Goal: Task Accomplishment & Management: Use online tool/utility

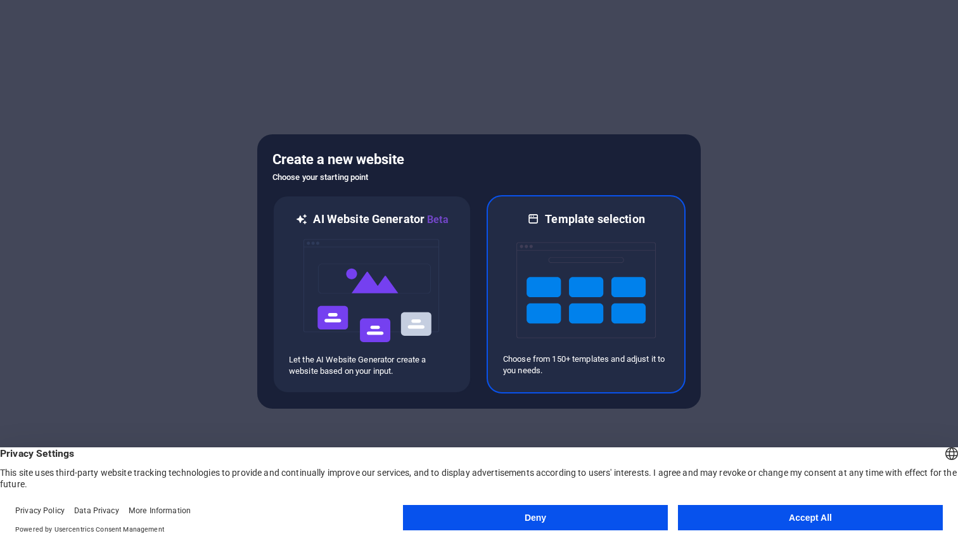
click at [522, 208] on div "Template selection Choose from 150+ templates and adjust it to you needs." at bounding box center [585, 294] width 199 height 198
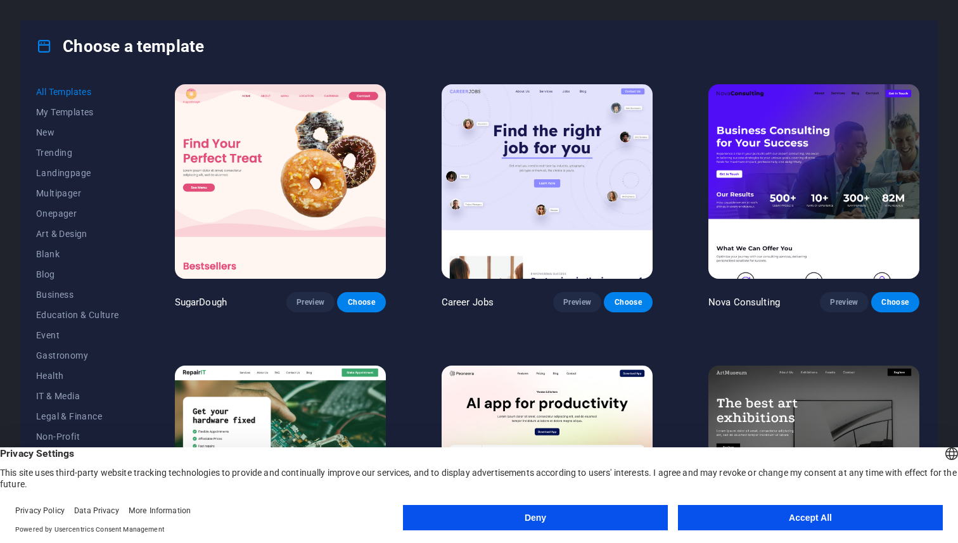
click at [744, 519] on button "Accept All" at bounding box center [810, 517] width 265 height 25
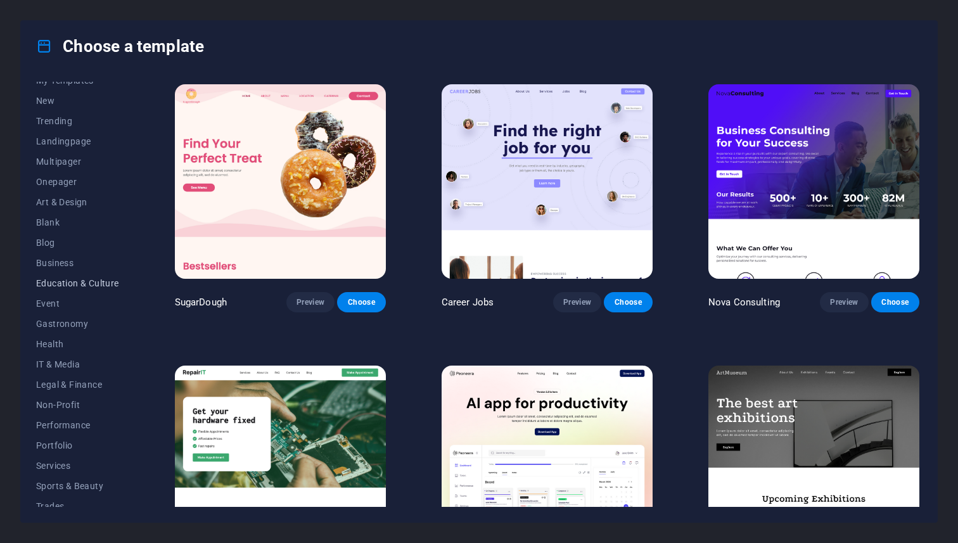
scroll to position [9, 0]
click at [85, 165] on span "Landingpage" at bounding box center [77, 163] width 83 height 10
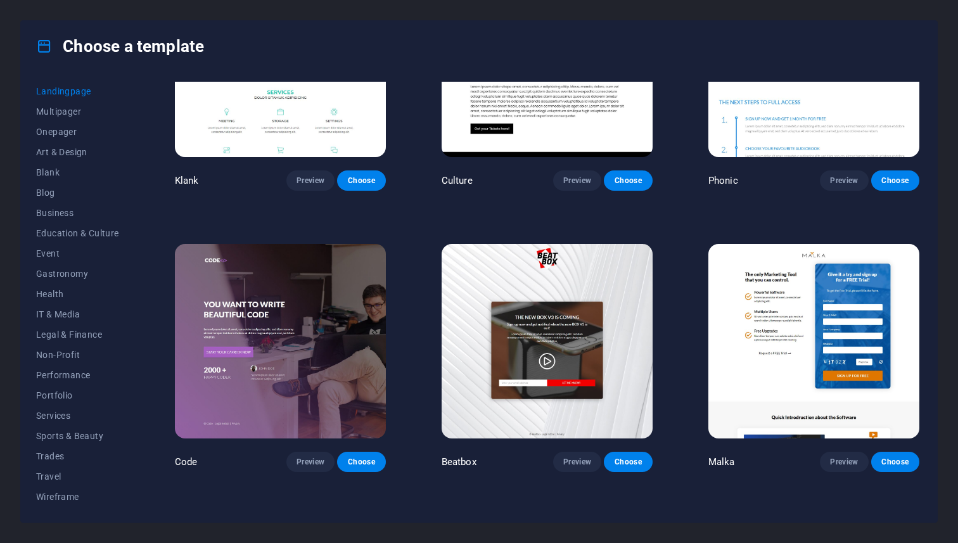
scroll to position [0, 0]
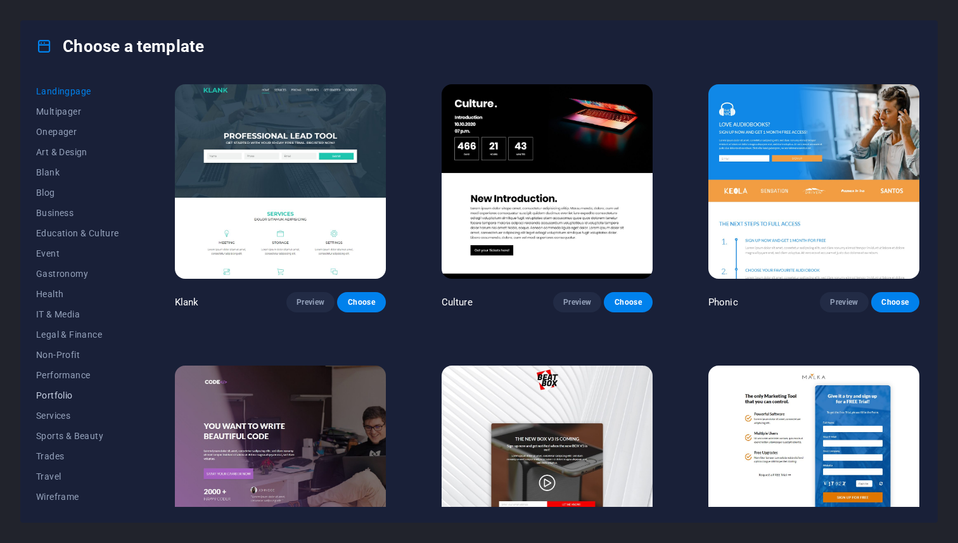
click at [68, 397] on span "Portfolio" at bounding box center [77, 395] width 83 height 10
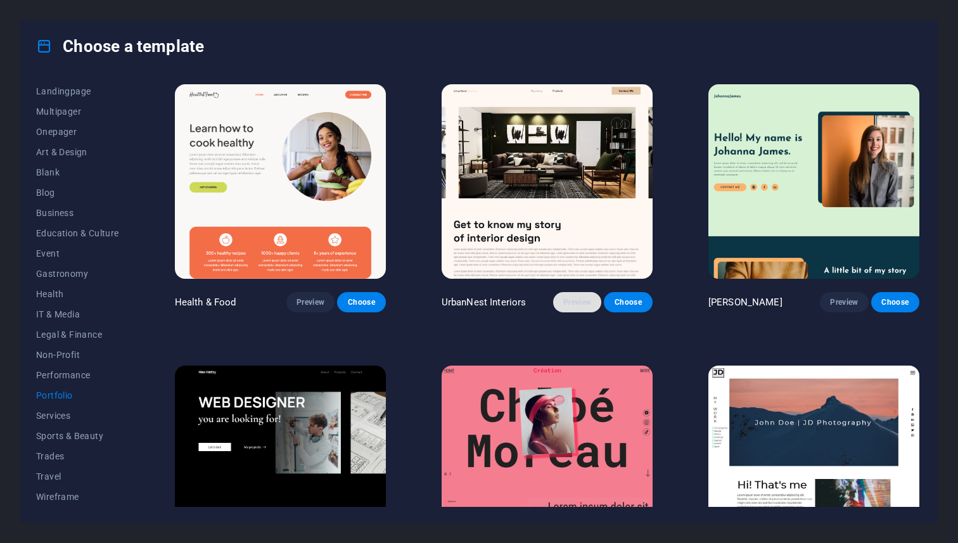
click at [568, 305] on span "Preview" at bounding box center [577, 302] width 28 height 10
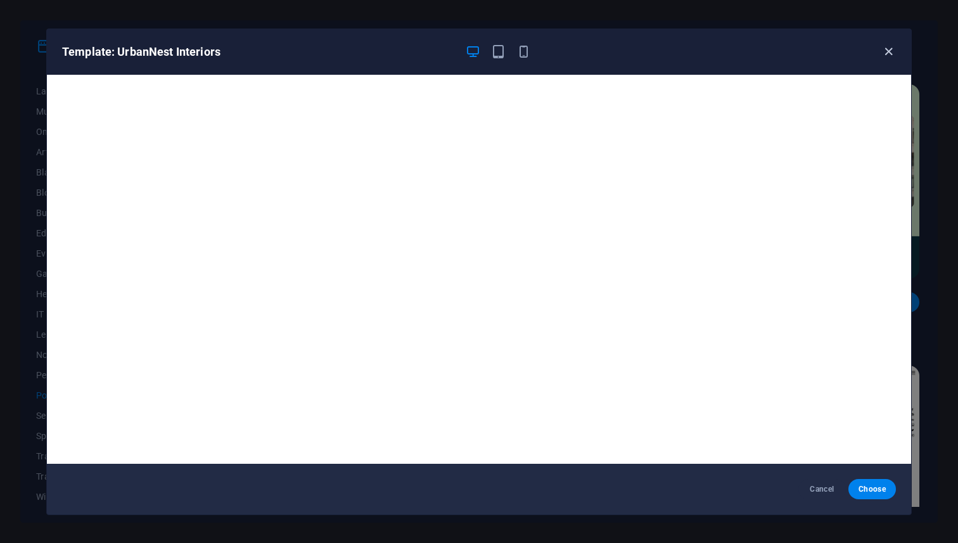
click at [891, 50] on icon "button" at bounding box center [888, 51] width 15 height 15
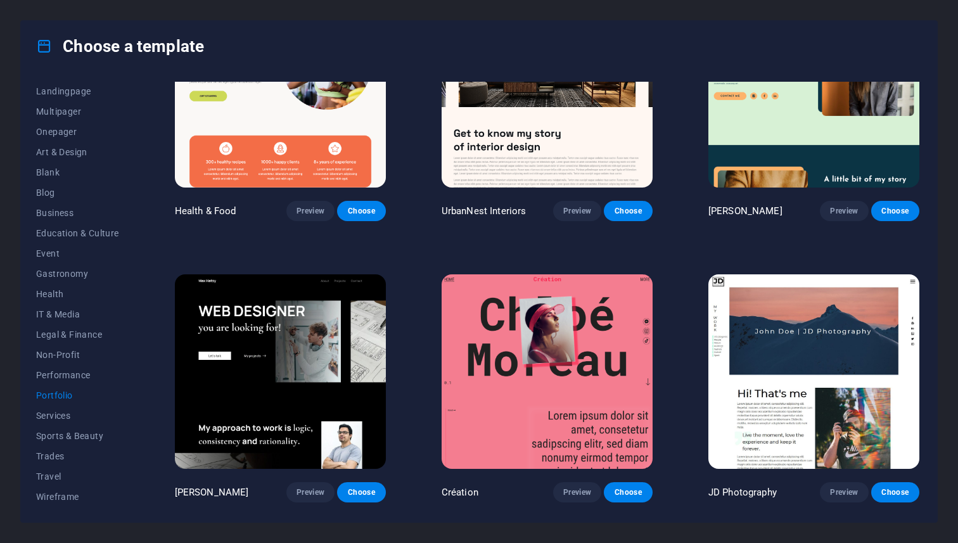
scroll to position [152, 0]
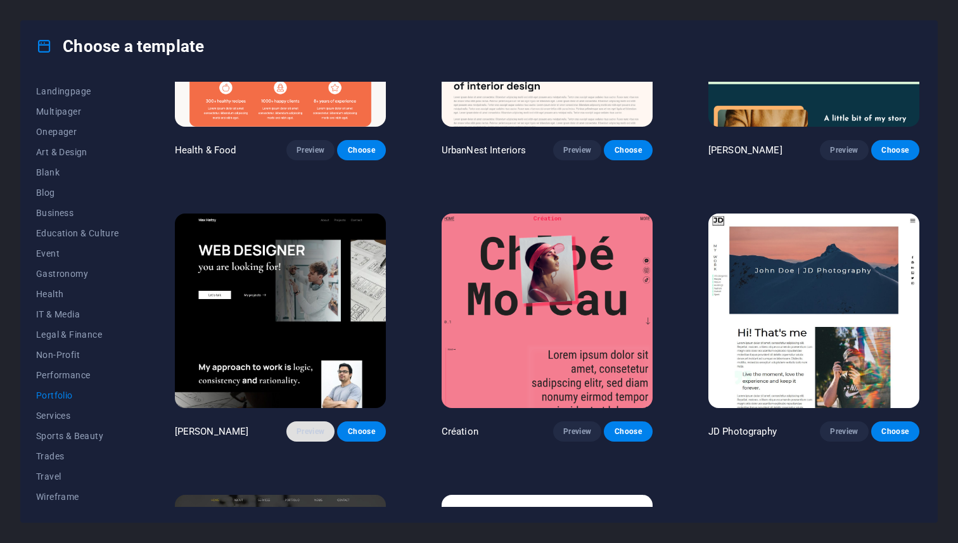
click at [310, 430] on span "Preview" at bounding box center [310, 431] width 28 height 10
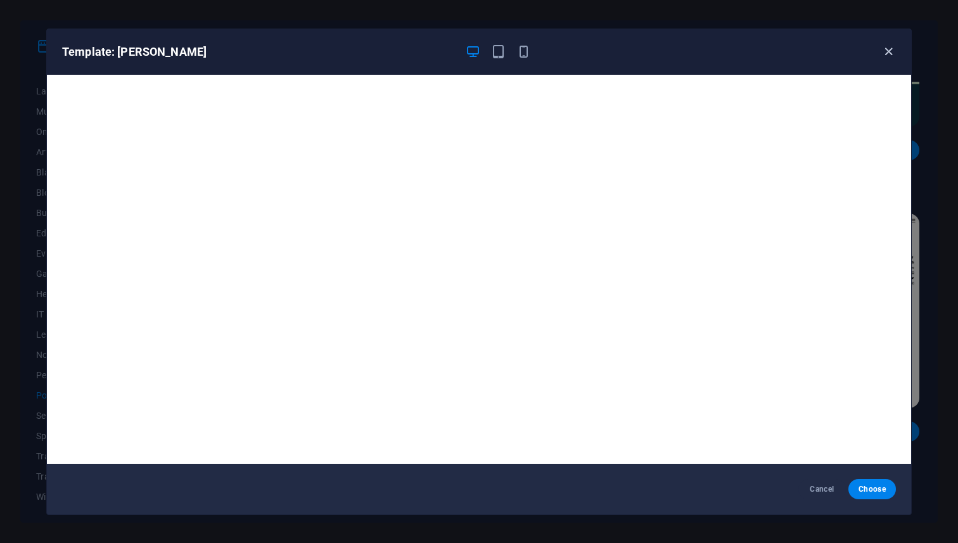
click at [894, 51] on icon "button" at bounding box center [888, 51] width 15 height 15
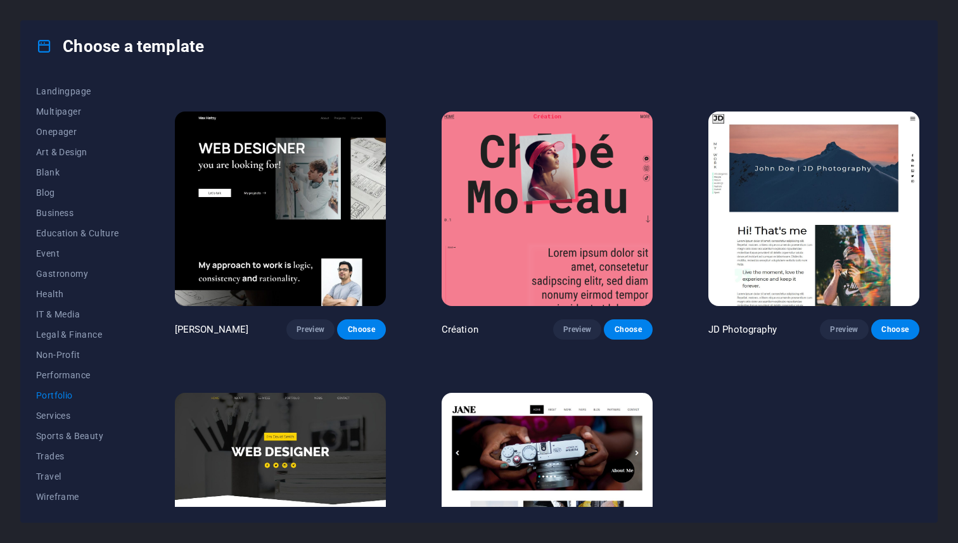
scroll to position [222, 0]
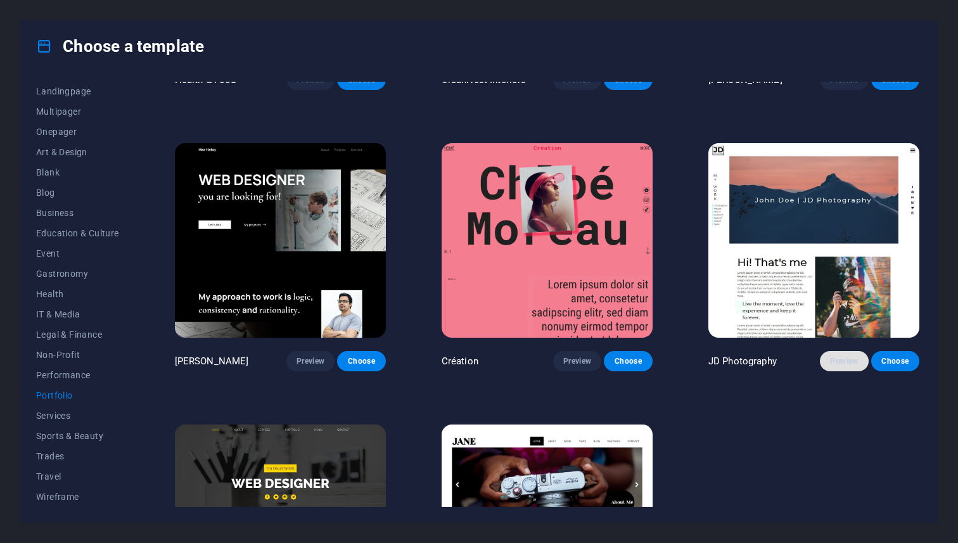
click at [838, 356] on span "Preview" at bounding box center [844, 361] width 28 height 10
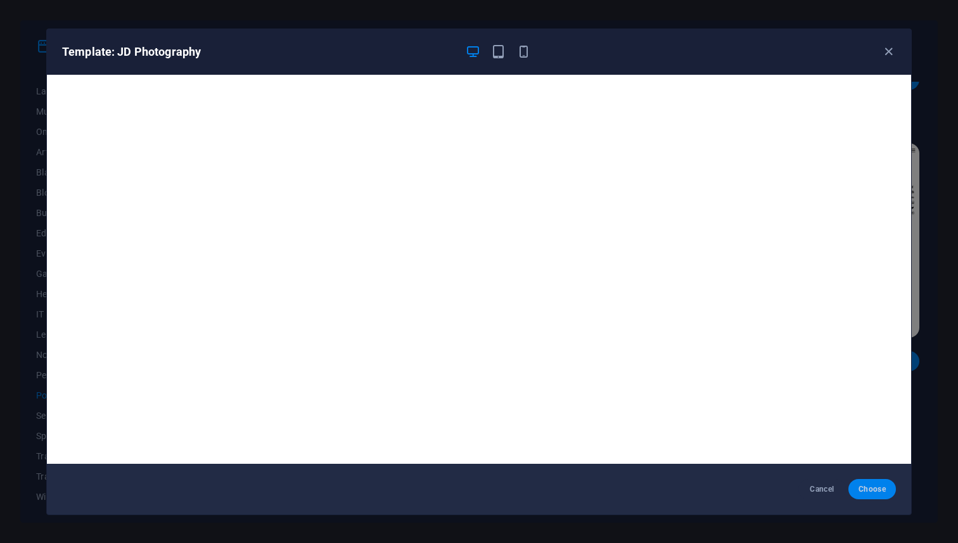
click at [879, 484] on span "Choose" at bounding box center [871, 489] width 27 height 10
